Goal: Task Accomplishment & Management: Manage account settings

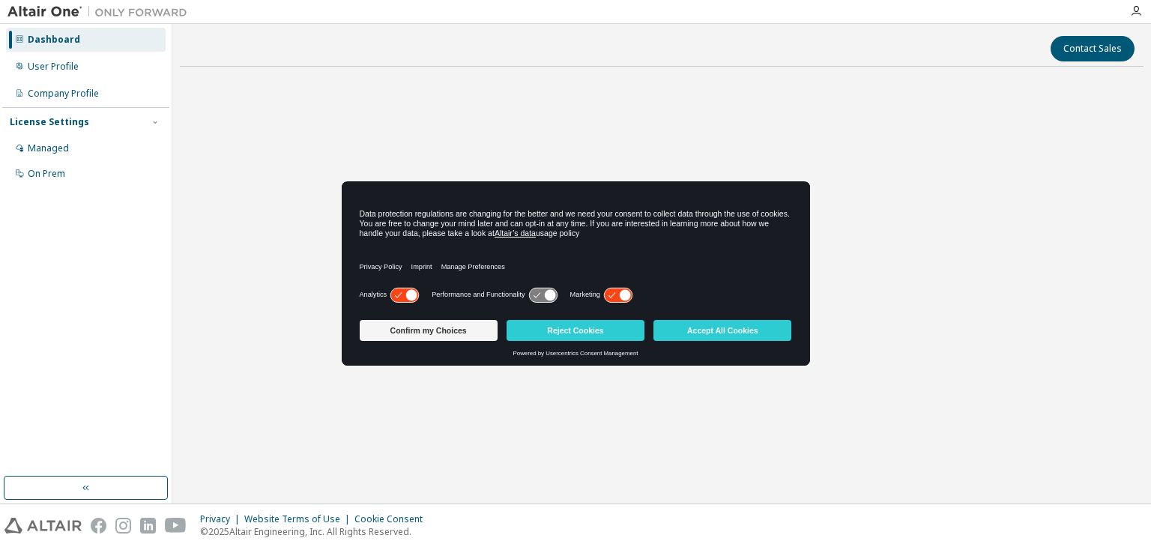
click at [621, 292] on icon at bounding box center [625, 294] width 11 height 11
click at [400, 291] on icon at bounding box center [404, 295] width 28 height 14
click at [462, 336] on button "Confirm my Choices" at bounding box center [429, 330] width 138 height 21
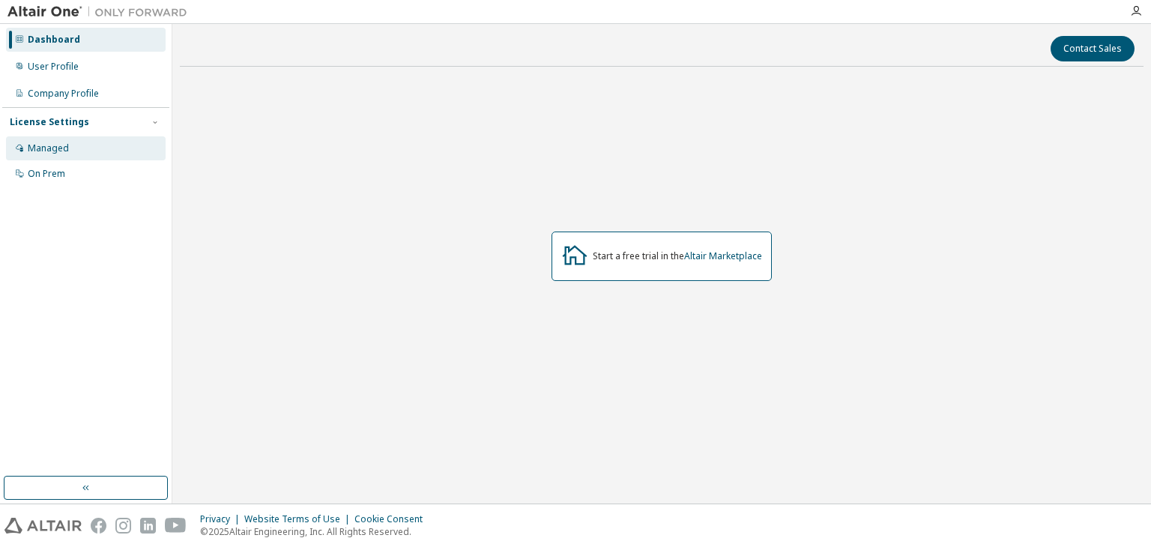
click at [42, 152] on div "Managed" at bounding box center [48, 148] width 41 height 12
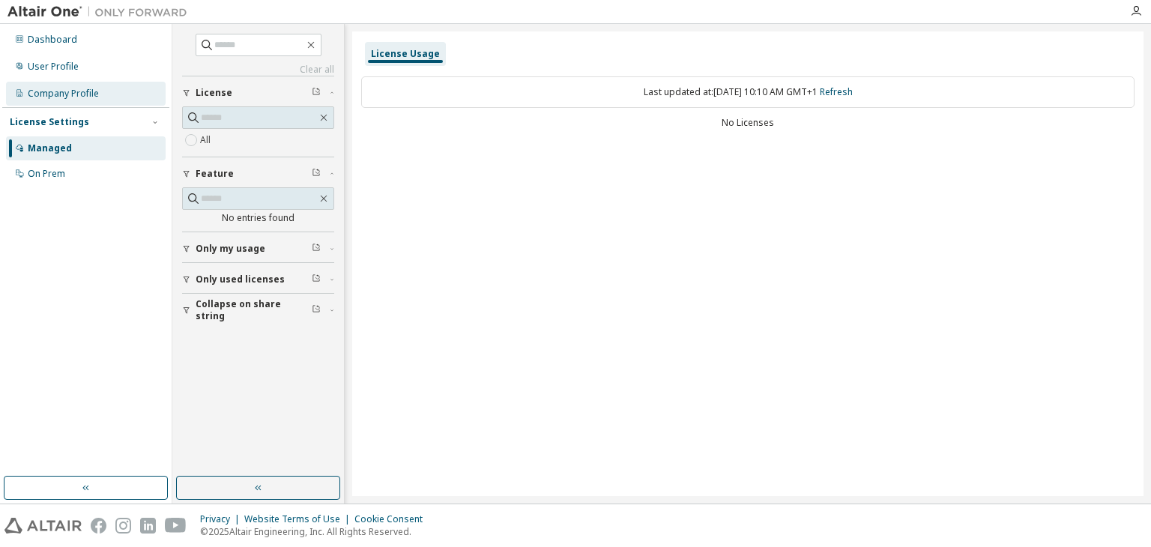
click at [58, 92] on div "Company Profile" at bounding box center [63, 94] width 71 height 12
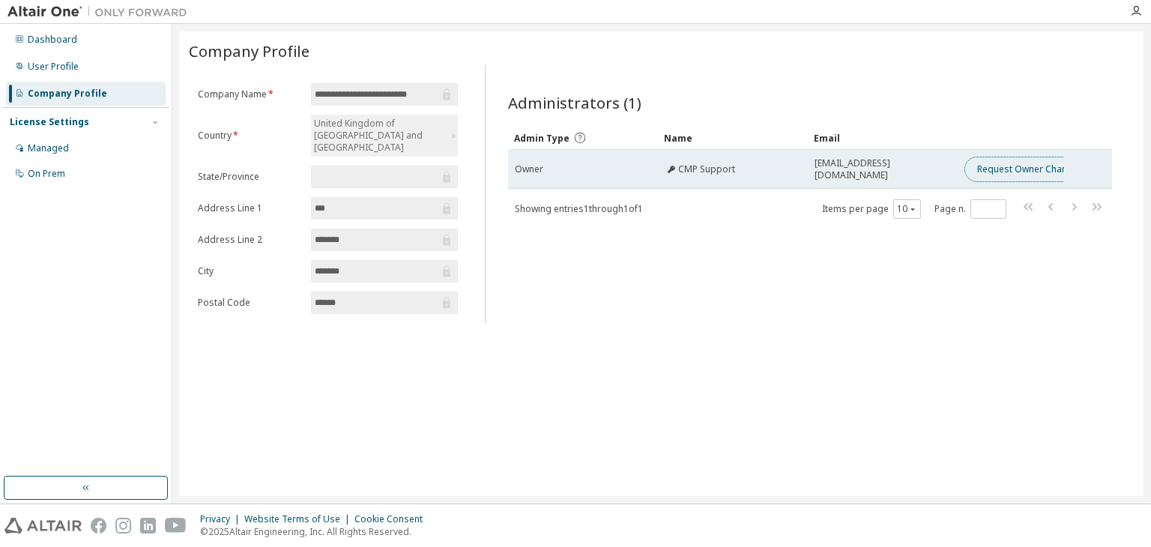
click at [1038, 172] on button "Request Owner Change" at bounding box center [1028, 169] width 127 height 25
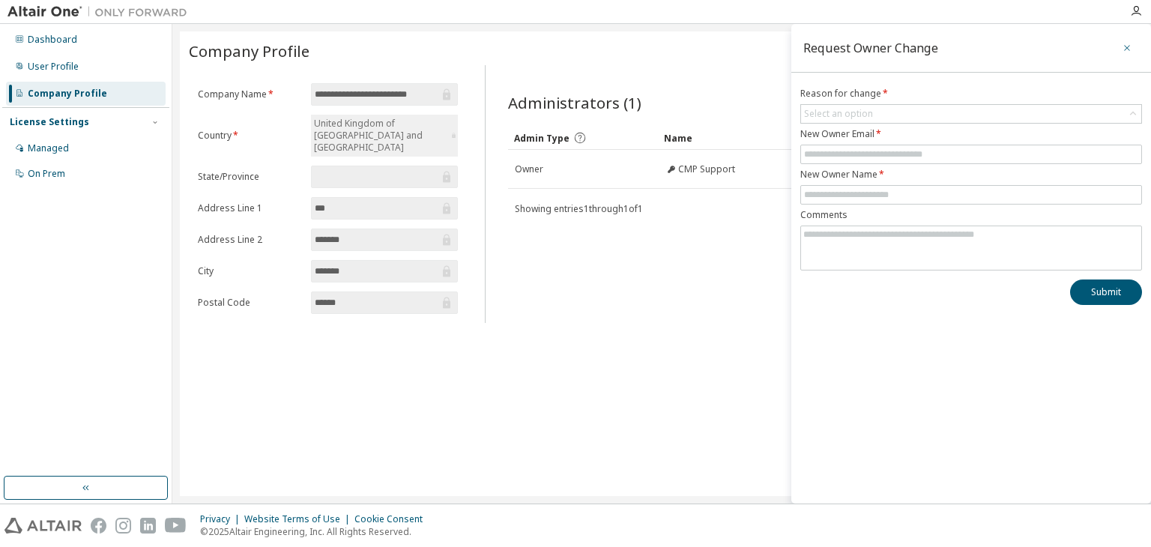
click at [1124, 52] on icon "button" at bounding box center [1127, 48] width 10 height 12
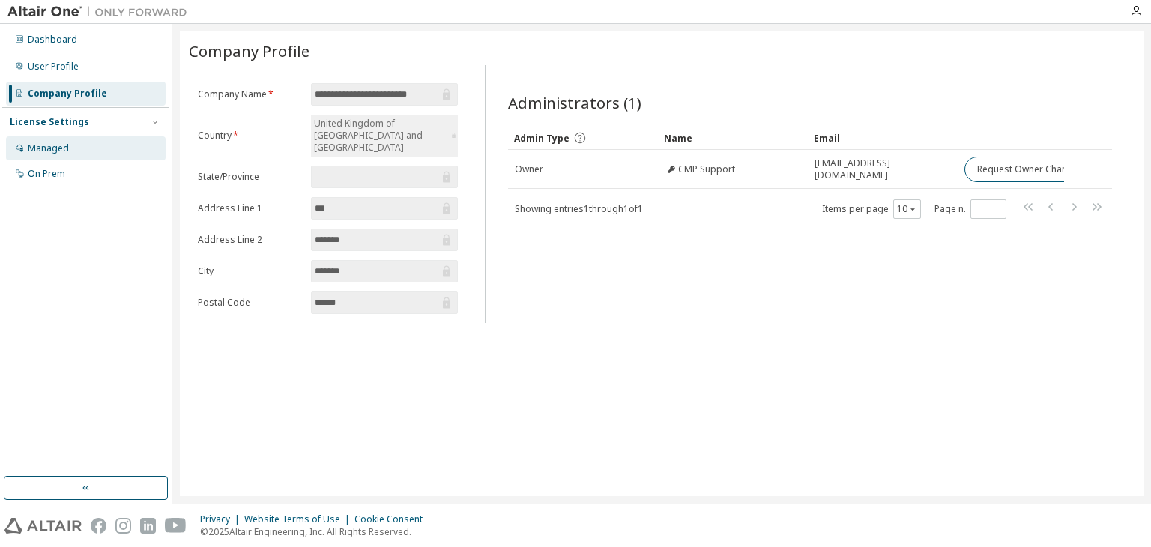
click at [71, 160] on div "Managed" at bounding box center [86, 148] width 160 height 24
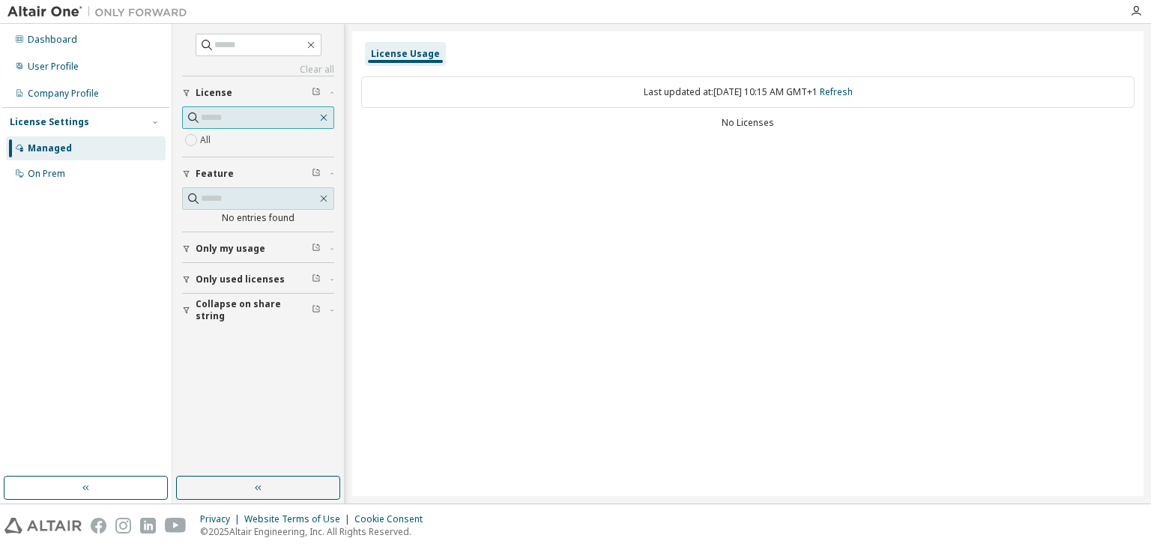
click at [325, 118] on icon "button" at bounding box center [324, 118] width 12 height 12
click at [312, 91] on icon "button" at bounding box center [316, 91] width 9 height 9
click at [63, 42] on div "Dashboard" at bounding box center [52, 40] width 49 height 12
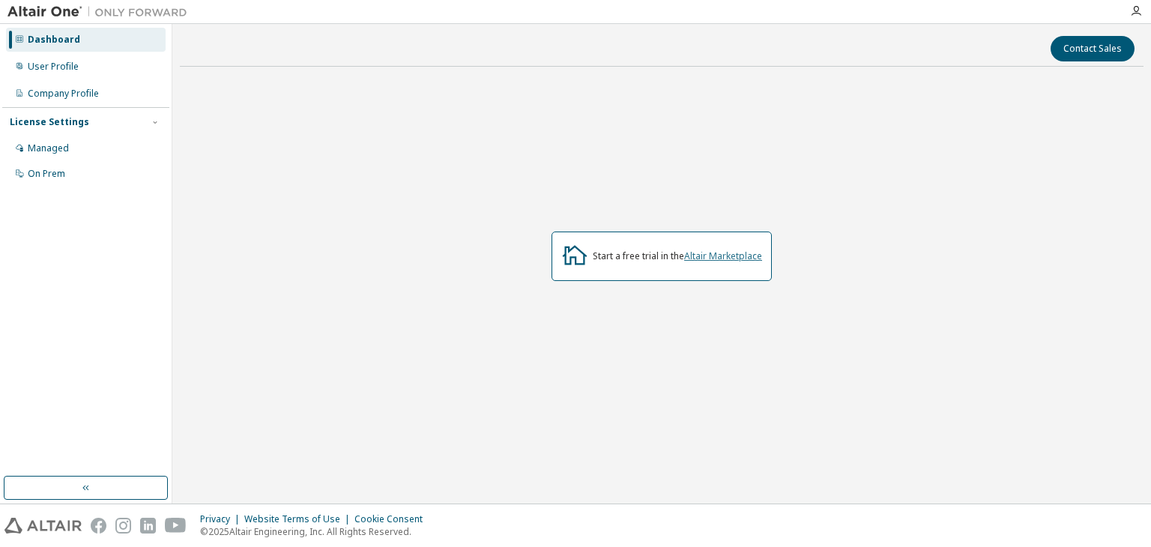
click at [729, 261] on link "Altair Marketplace" at bounding box center [723, 256] width 78 height 13
